Goal: Task Accomplishment & Management: Use online tool/utility

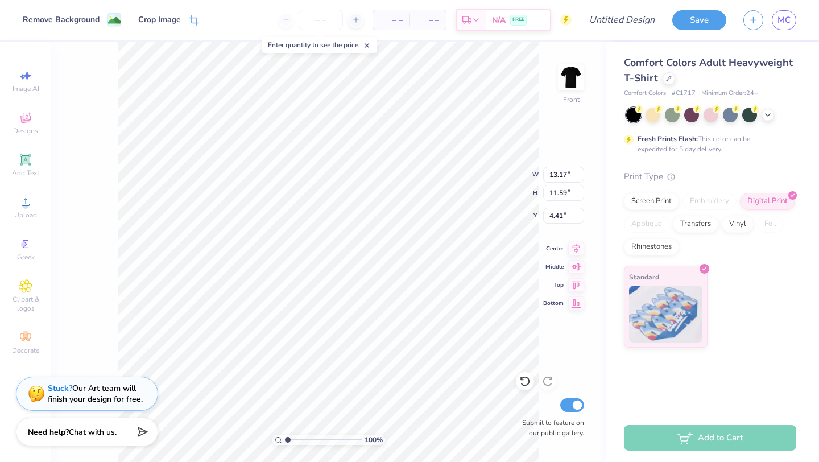
type input "4.36"
click at [573, 77] on img at bounding box center [571, 78] width 46 height 46
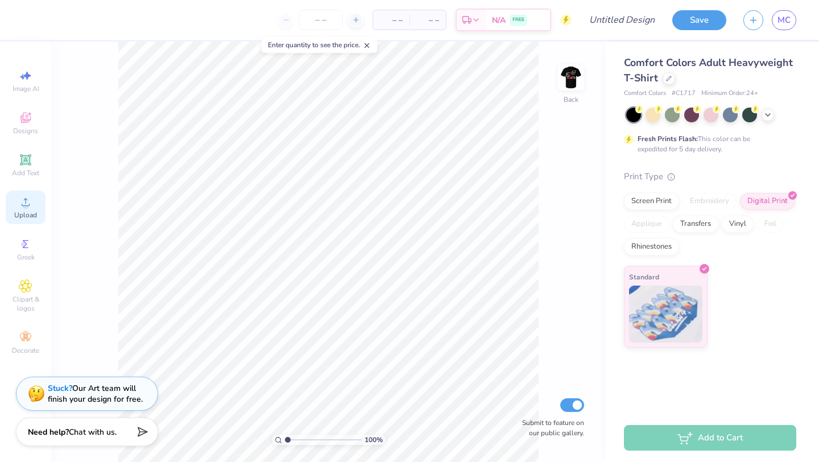
click at [21, 201] on icon at bounding box center [26, 202] width 14 height 14
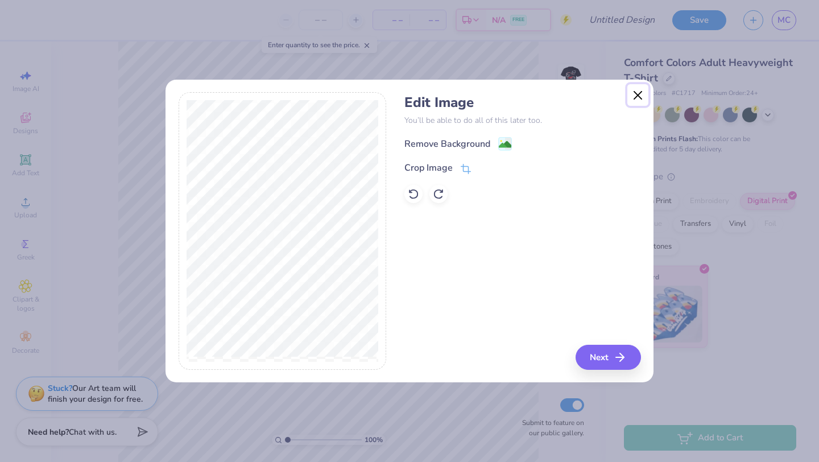
click at [639, 93] on button "Close" at bounding box center [638, 95] width 22 height 22
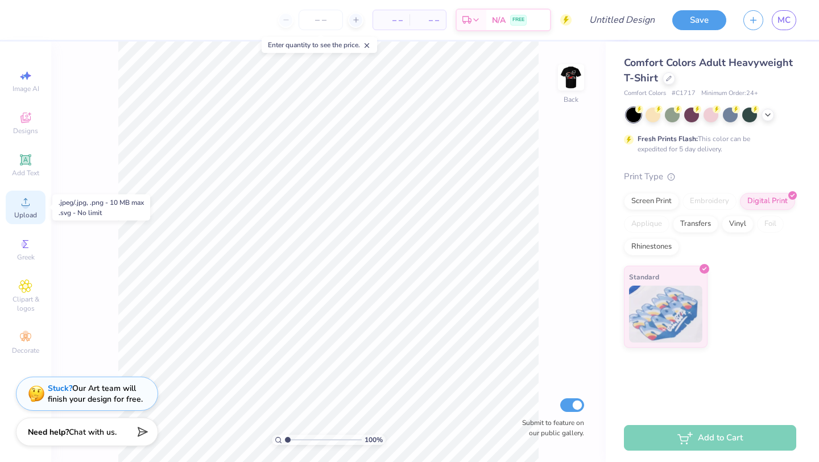
click at [16, 203] on div "Upload" at bounding box center [26, 208] width 40 height 34
click at [23, 208] on icon at bounding box center [26, 202] width 14 height 14
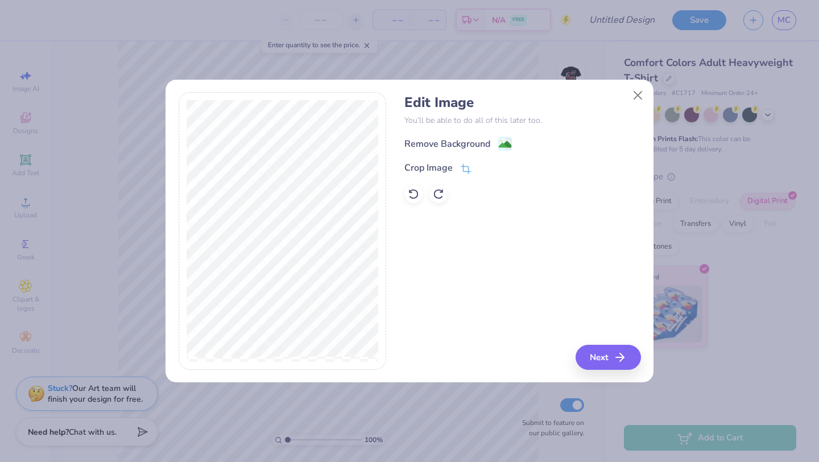
click at [609, 370] on div "Edit Image You’ll be able to do all of this later too. Remove Background Crop I…" at bounding box center [410, 237] width 488 height 290
click at [605, 353] on button "Next" at bounding box center [609, 357] width 65 height 25
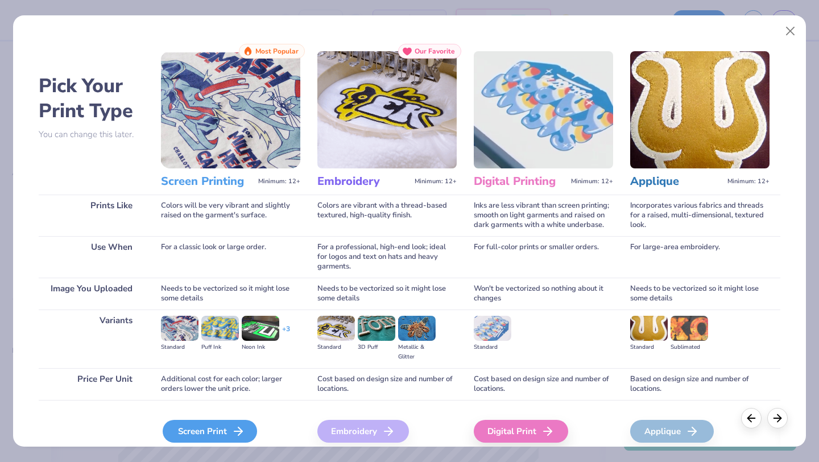
click at [192, 428] on div "Screen Print" at bounding box center [210, 431] width 94 height 23
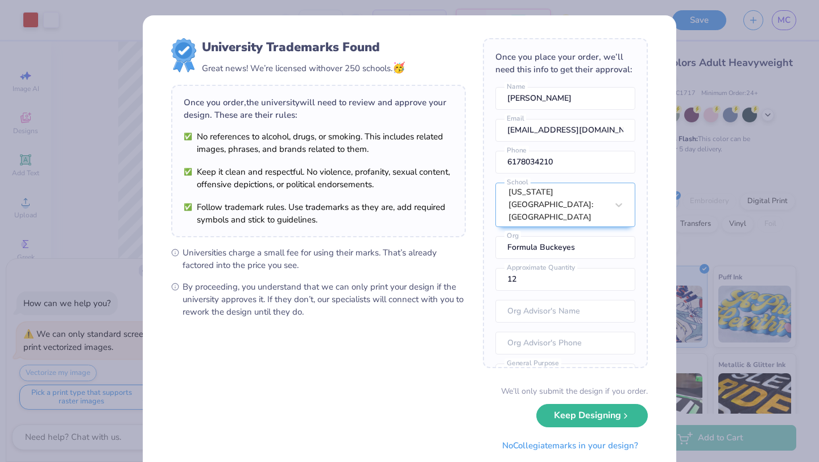
click at [310, 265] on body "Art colors – – Per Item – – Total Est. Delivery N/A FREE Design Title Save MC I…" at bounding box center [409, 231] width 819 height 462
type textarea "x"
type input "7.99"
type input "2.74"
type input "12.19"
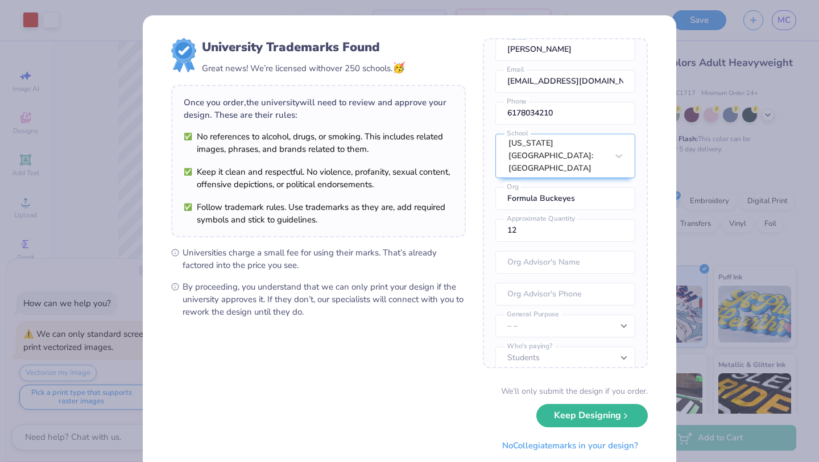
scroll to position [50, 0]
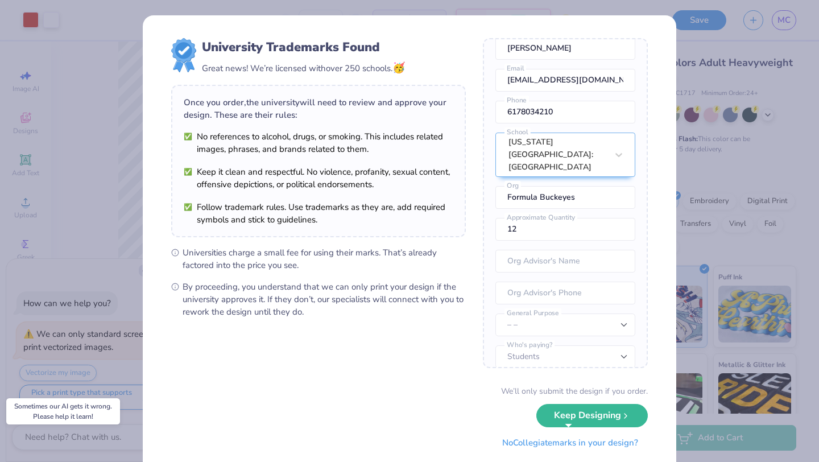
click at [582, 444] on button "No Collegiate marks in your design?" at bounding box center [570, 442] width 155 height 23
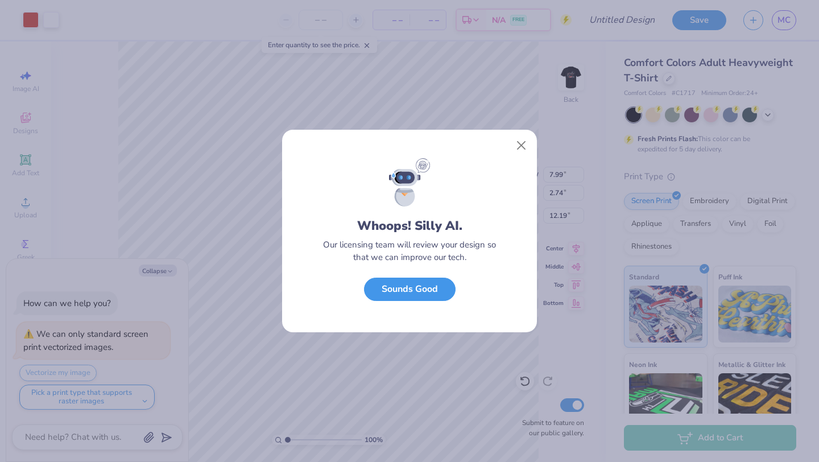
click at [407, 297] on button "Sounds Good" at bounding box center [410, 289] width 92 height 23
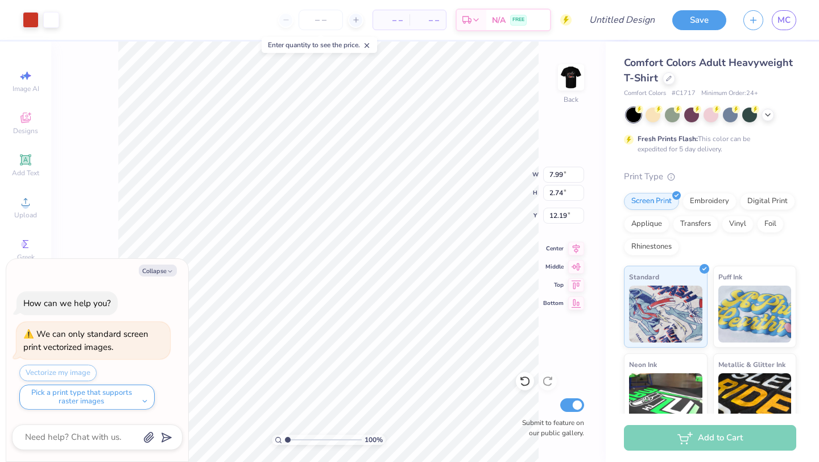
type textarea "x"
type input "3.00"
type textarea "x"
type input "5.13"
type input "1.76"
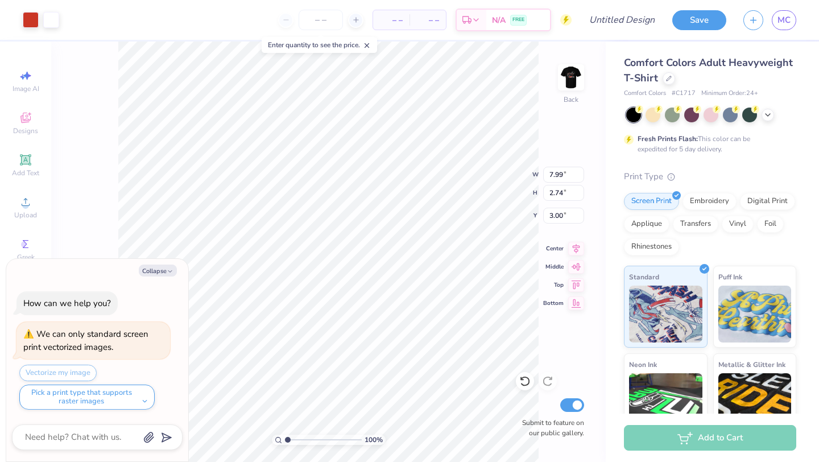
type input "3.98"
type textarea "x"
type input "3.00"
type textarea "x"
type input "4.07"
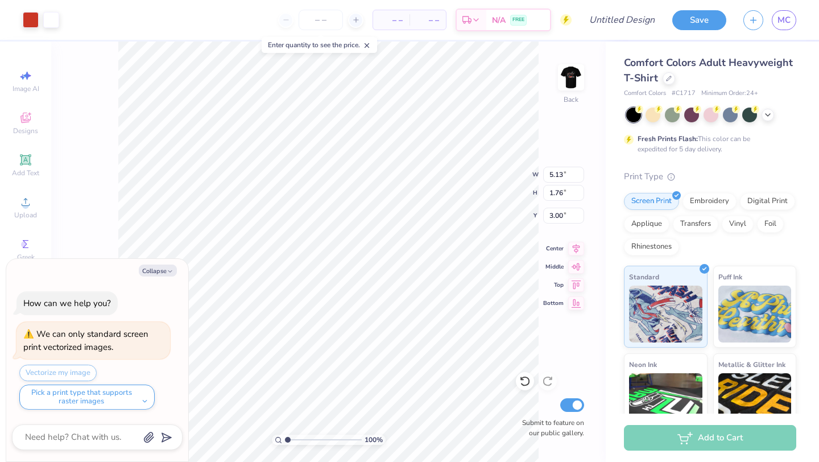
type input "1.40"
type input "3.36"
type textarea "x"
type input "3.00"
click at [571, 87] on img at bounding box center [571, 78] width 46 height 46
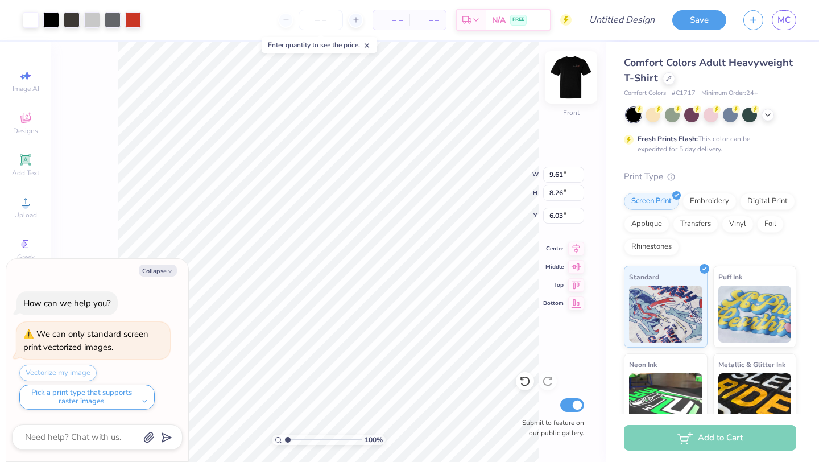
type textarea "x"
type input "6.05"
type textarea "x"
type input "11.14"
type input "9.58"
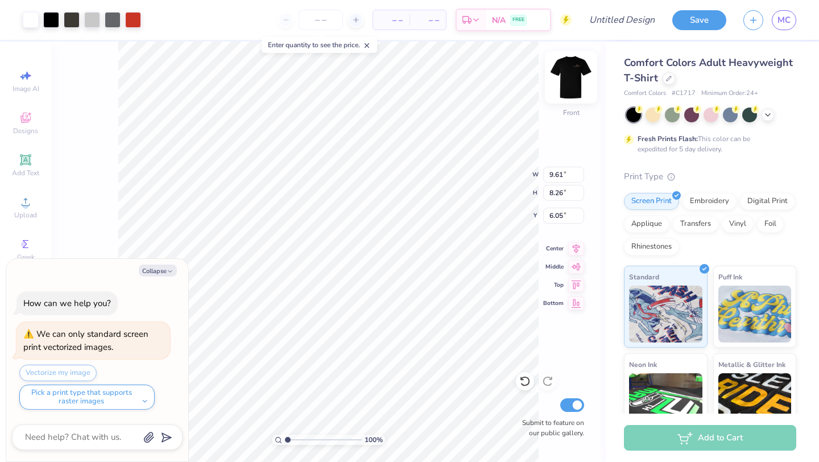
type input "6.06"
type textarea "x"
type input "5.13"
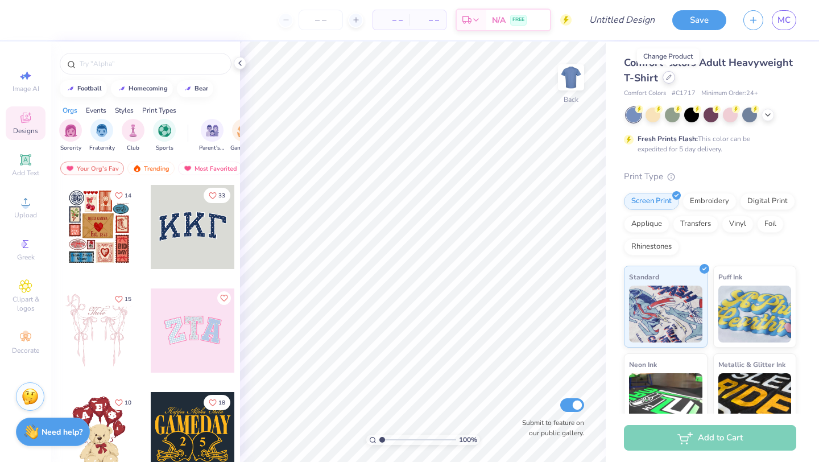
click at [671, 77] on div at bounding box center [669, 77] width 13 height 13
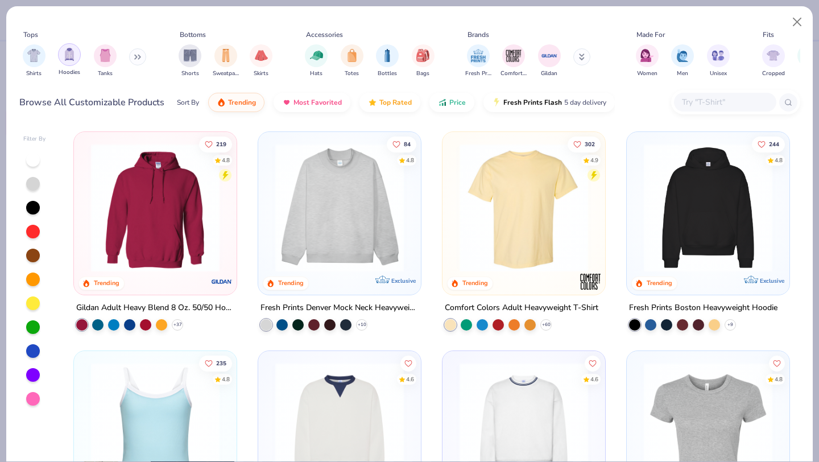
click at [76, 52] on div "filter for Hoodies" at bounding box center [69, 54] width 23 height 23
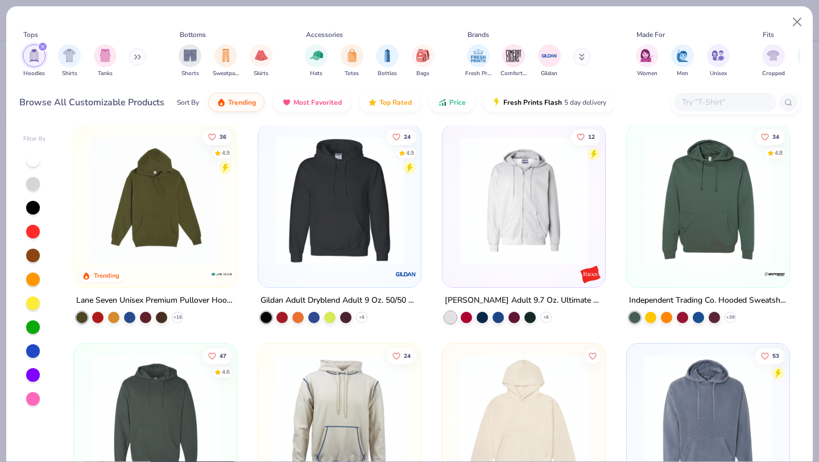
scroll to position [652, 0]
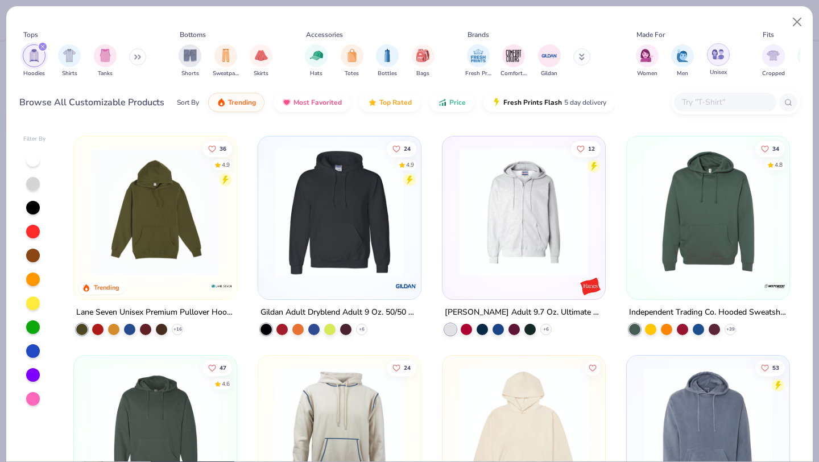
click at [716, 61] on div "filter for Unisex" at bounding box center [718, 54] width 23 height 23
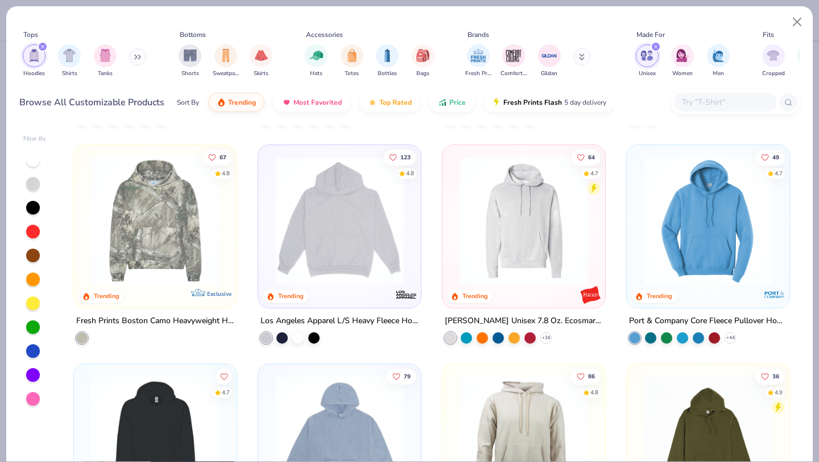
scroll to position [206, 0]
click at [319, 210] on img at bounding box center [340, 220] width 140 height 129
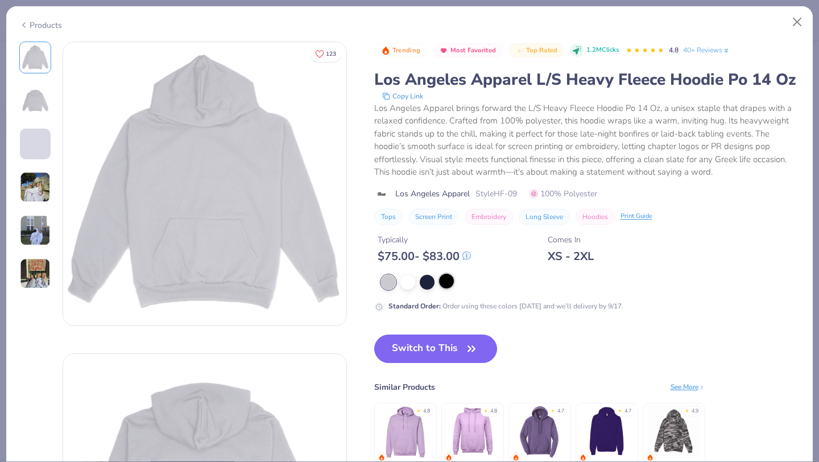
click at [449, 282] on div at bounding box center [446, 281] width 15 height 15
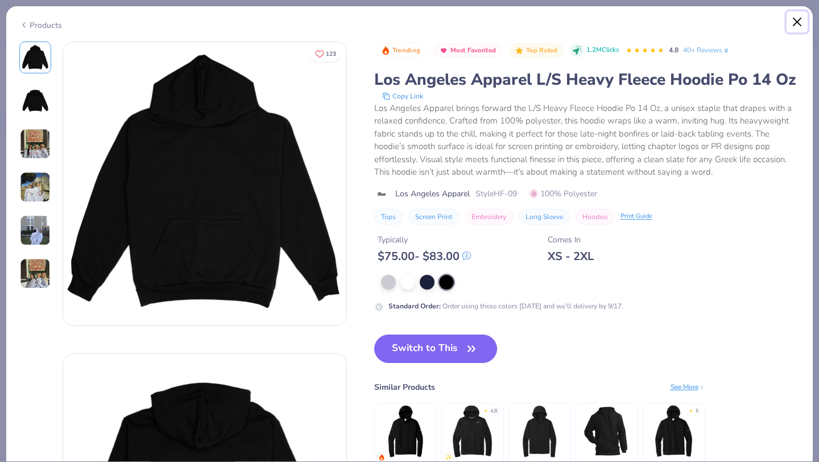
click at [797, 23] on button "Close" at bounding box center [798, 22] width 22 height 22
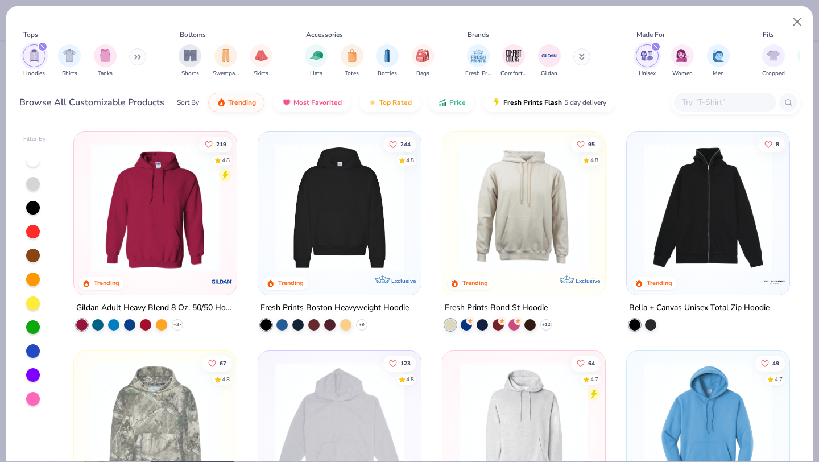
click at [309, 219] on img at bounding box center [340, 207] width 140 height 129
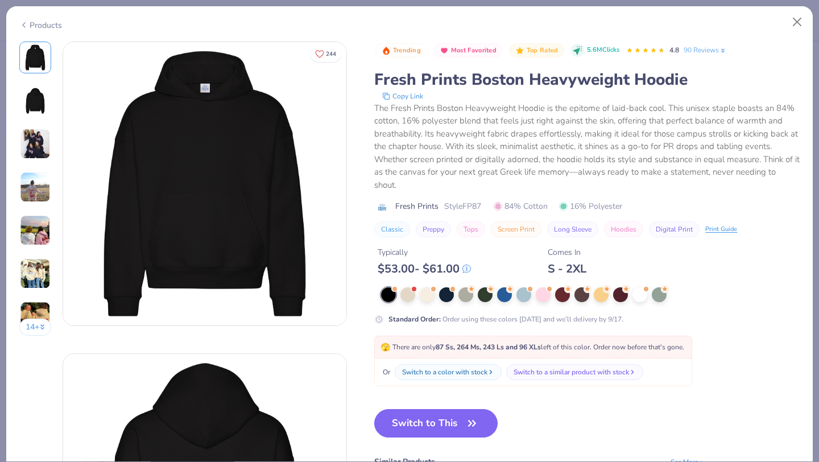
click at [40, 94] on img at bounding box center [35, 100] width 27 height 27
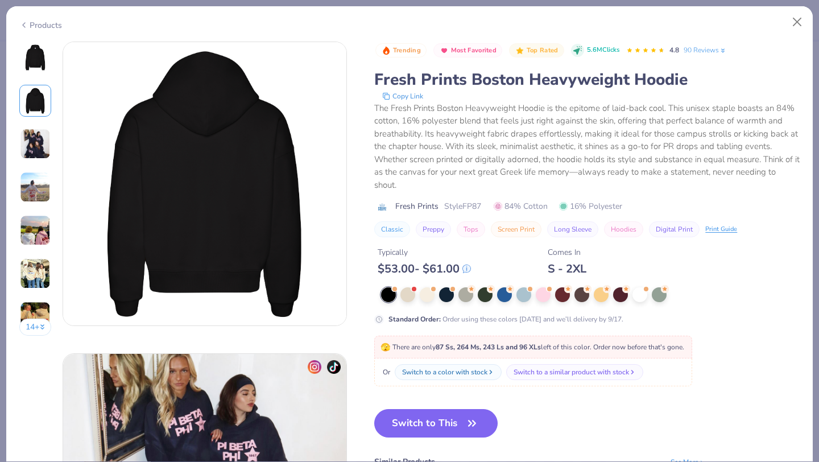
click at [39, 139] on img at bounding box center [35, 144] width 31 height 31
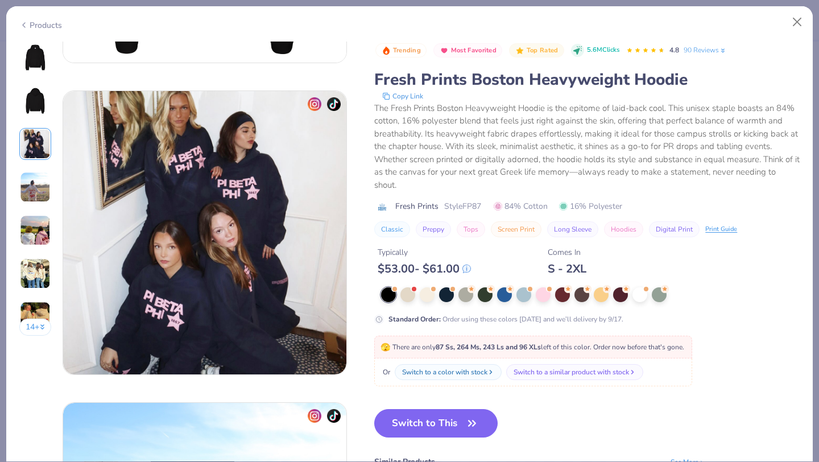
scroll to position [623, 0]
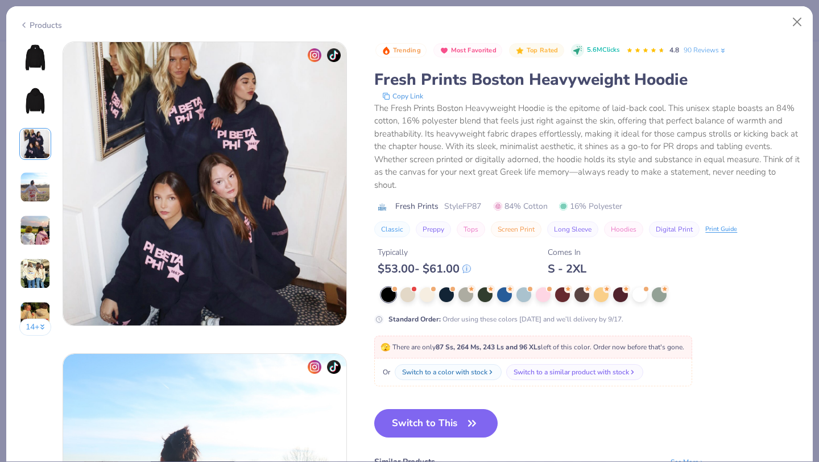
click at [34, 220] on img at bounding box center [35, 230] width 31 height 31
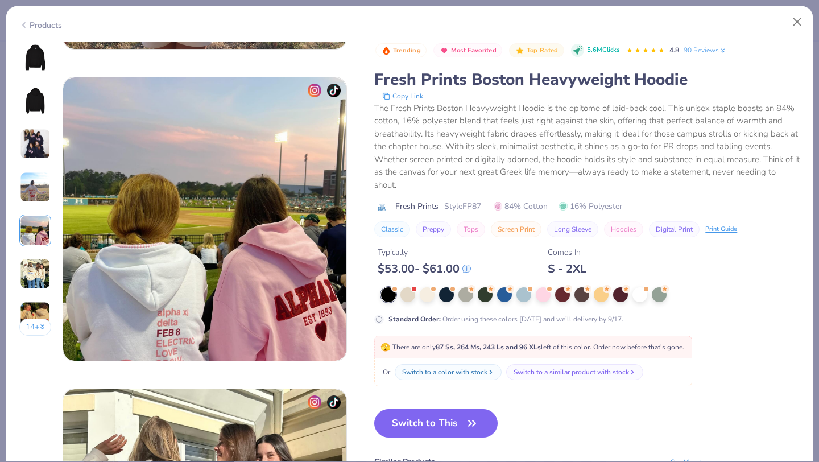
scroll to position [1247, 0]
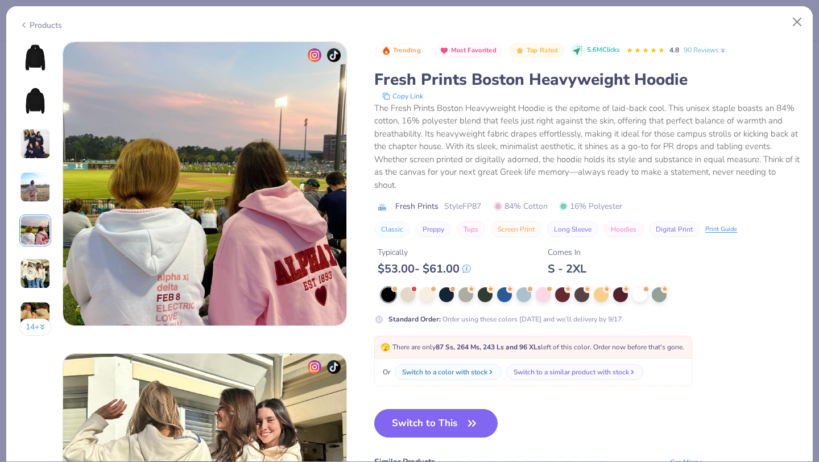
click at [42, 62] on img at bounding box center [35, 57] width 27 height 27
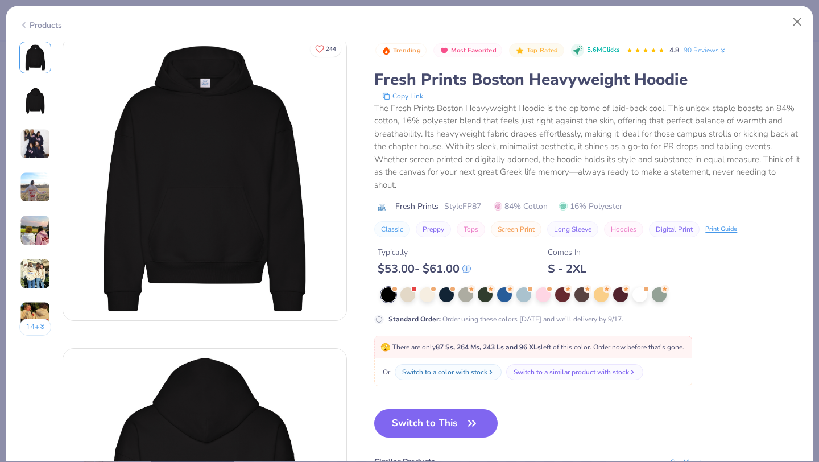
scroll to position [0, 0]
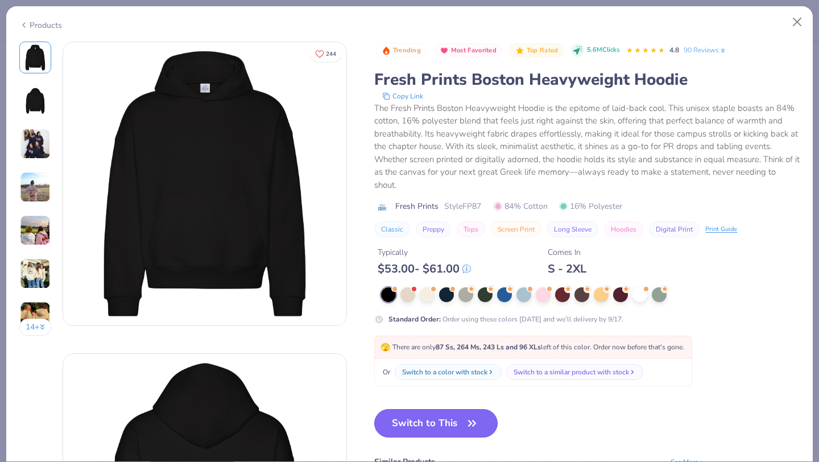
click at [427, 424] on button "Switch to This" at bounding box center [435, 423] width 123 height 28
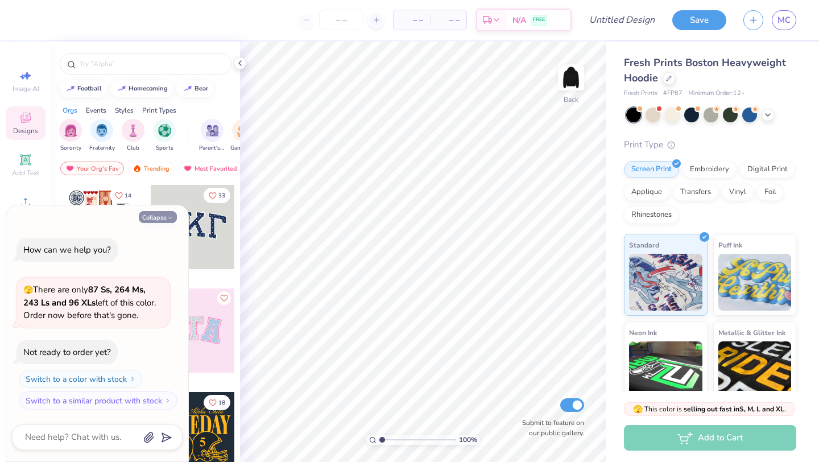
click at [167, 214] on icon "button" at bounding box center [170, 217] width 7 height 7
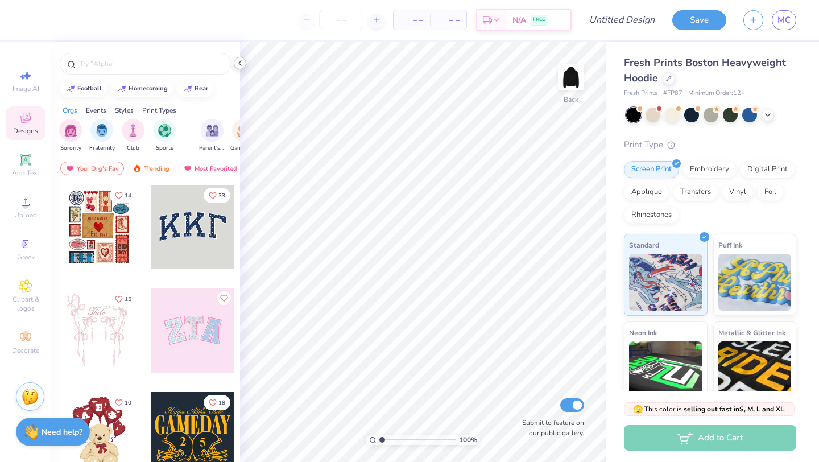
click at [240, 64] on icon at bounding box center [239, 63] width 9 height 9
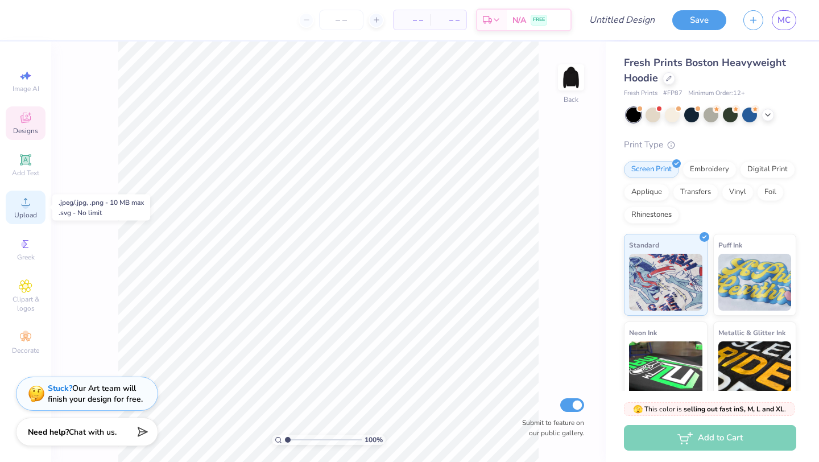
click at [18, 206] on div "Upload" at bounding box center [26, 208] width 40 height 34
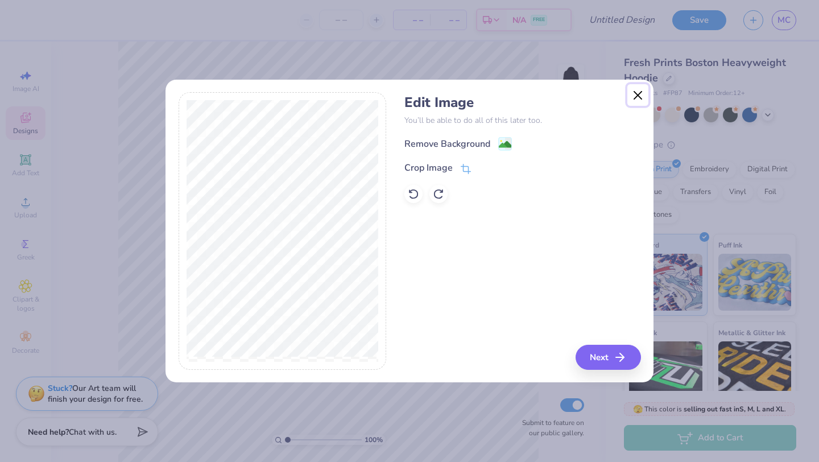
click at [638, 95] on button "Close" at bounding box center [638, 95] width 22 height 22
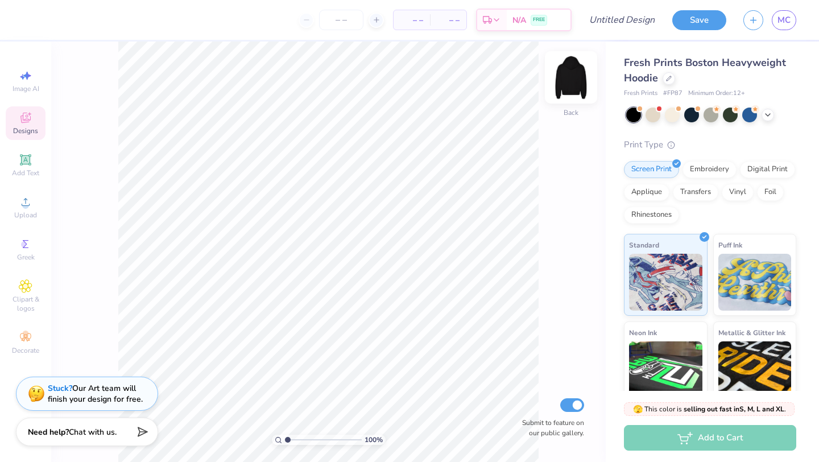
click at [558, 68] on div at bounding box center [571, 77] width 52 height 52
click at [18, 213] on span "Upload" at bounding box center [25, 214] width 23 height 9
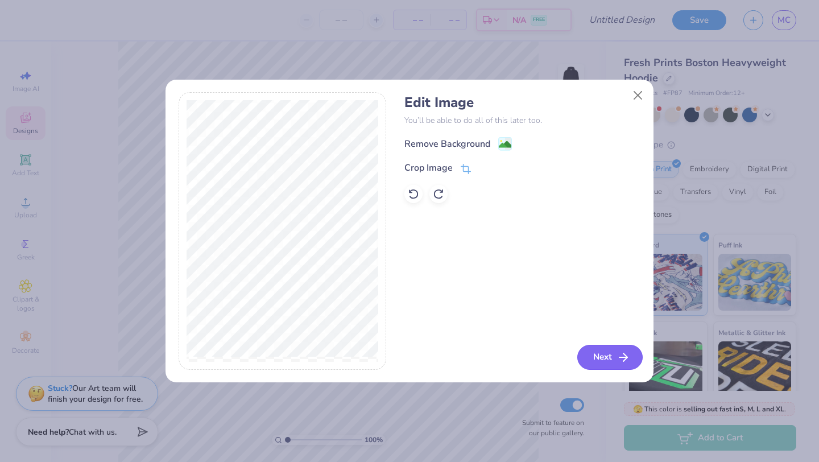
click at [597, 355] on button "Next" at bounding box center [609, 357] width 65 height 25
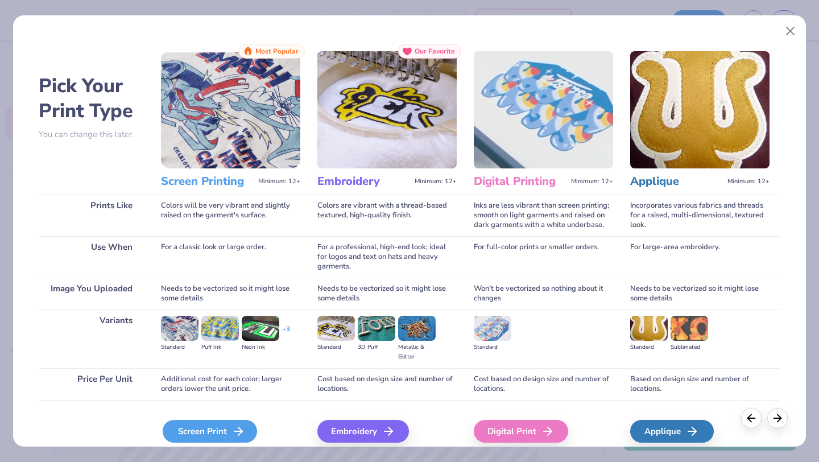
click at [213, 431] on div "Screen Print" at bounding box center [210, 431] width 94 height 23
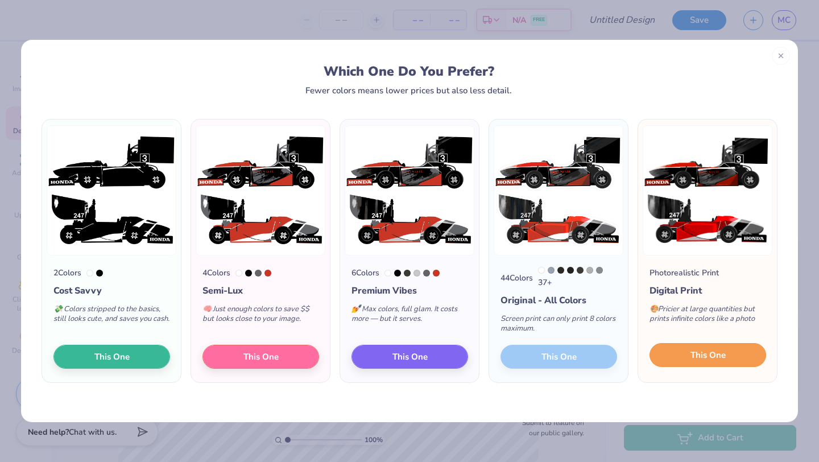
click at [712, 362] on span "This One" at bounding box center [707, 355] width 35 height 13
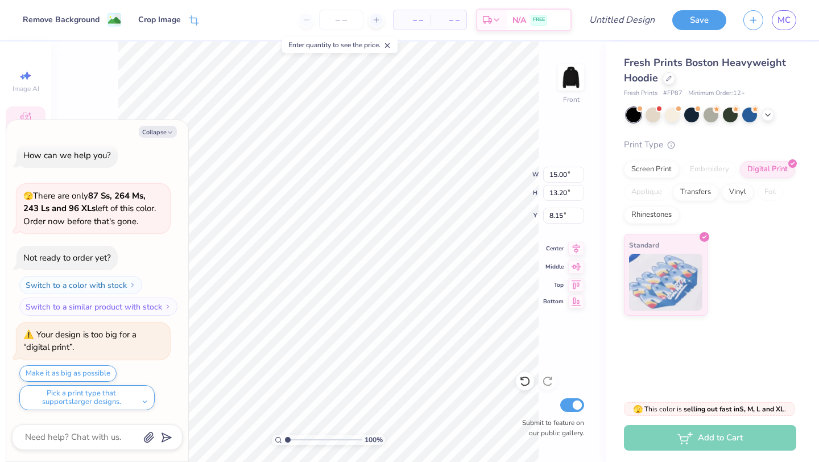
scroll to position [104, 0]
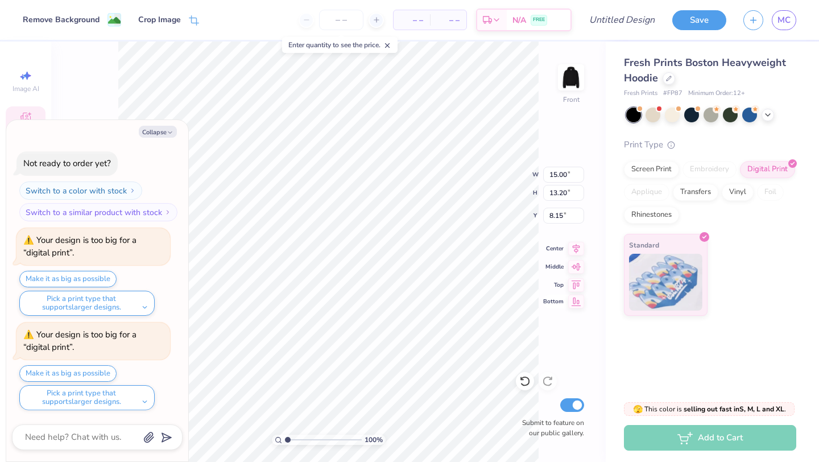
type textarea "x"
type input "7.28"
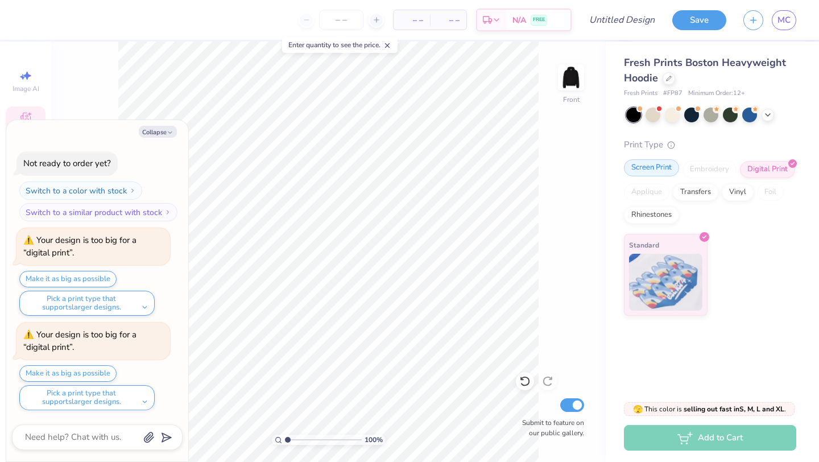
click at [651, 170] on div "Screen Print" at bounding box center [651, 167] width 55 height 17
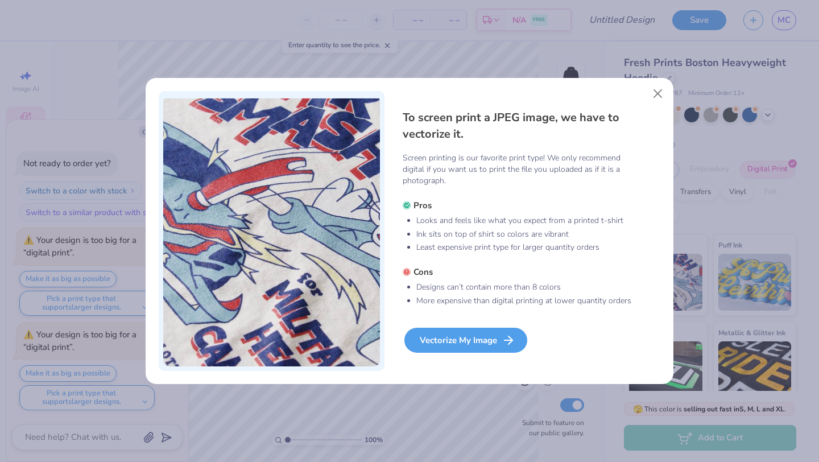
click at [470, 339] on div "Vectorize My Image" at bounding box center [465, 340] width 123 height 25
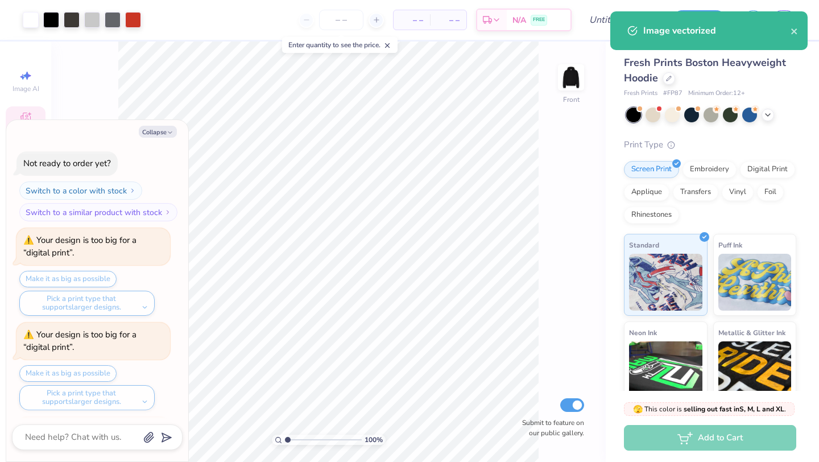
scroll to position [198, 0]
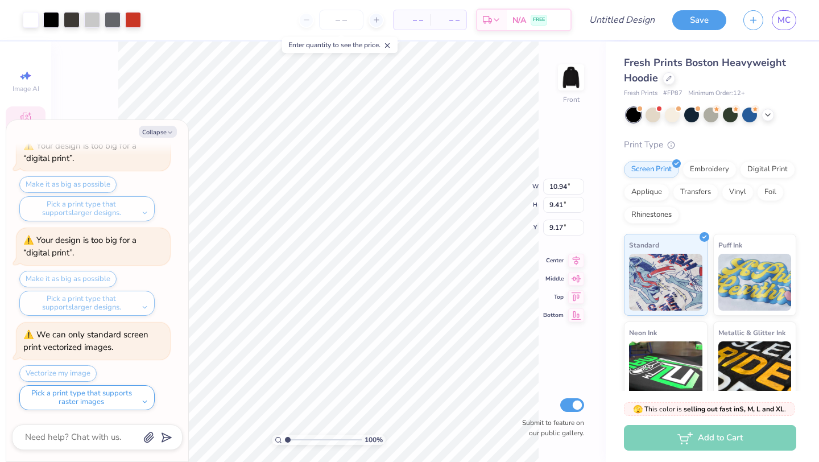
type textarea "x"
type input "14.66"
type input "12.61"
type input "5.98"
